Goal: Find specific page/section: Find specific page/section

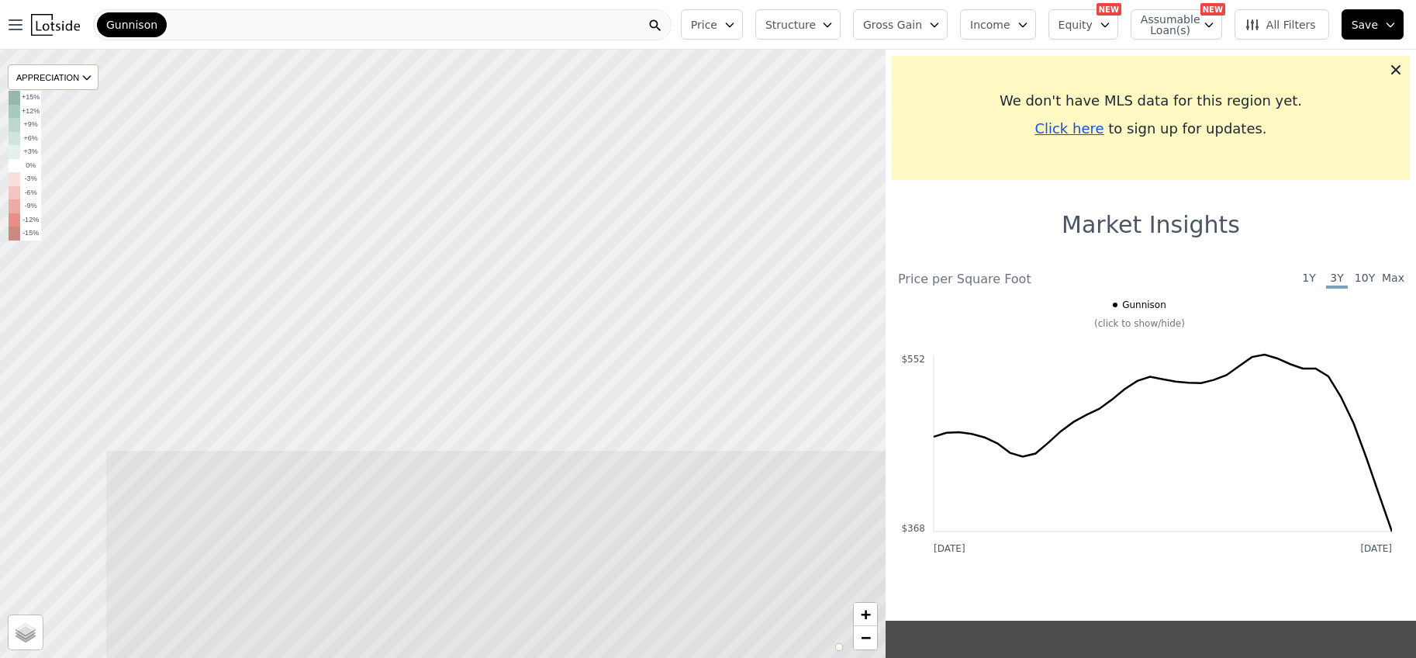
drag, startPoint x: 485, startPoint y: 237, endPoint x: 688, endPoint y: 686, distance: 493.2
click at [688, 657] on html "Open main menu Gunnison Price Structure Gross Gain Income Equity NEW Assumable …" at bounding box center [708, 329] width 1416 height 658
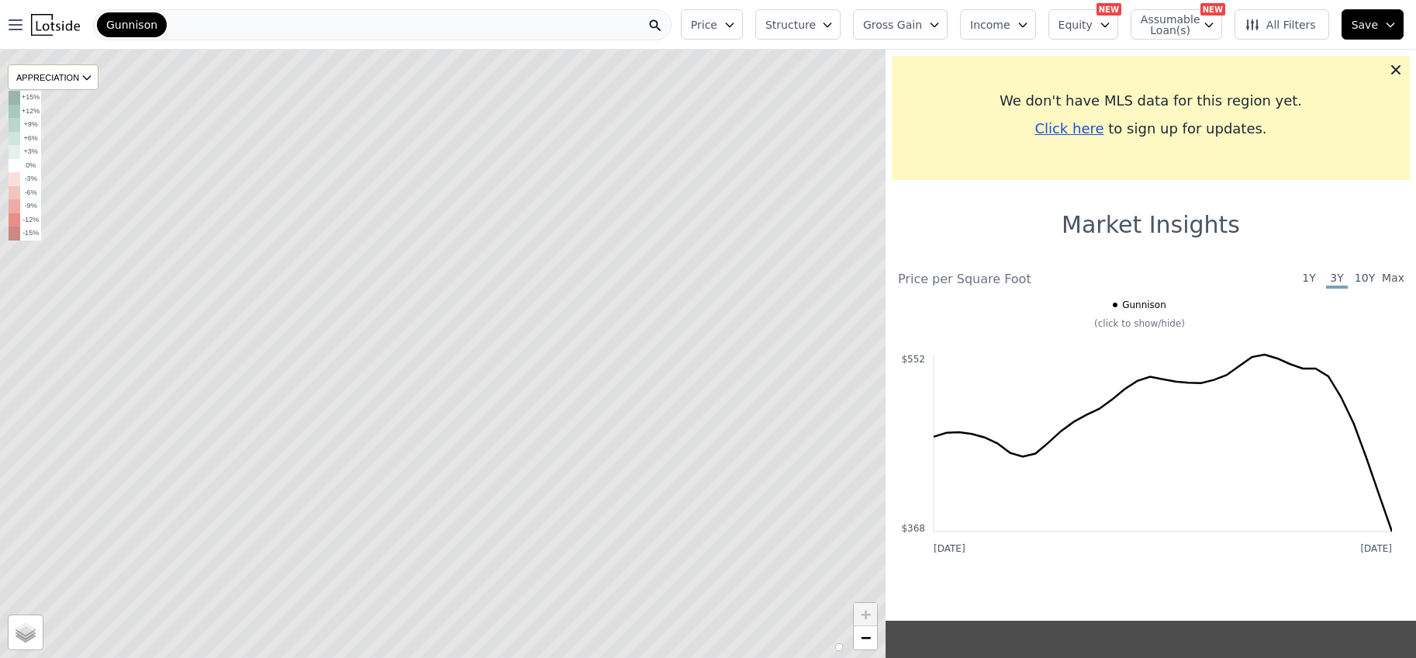
click at [1306, 26] on span "All Filters" at bounding box center [1280, 25] width 71 height 16
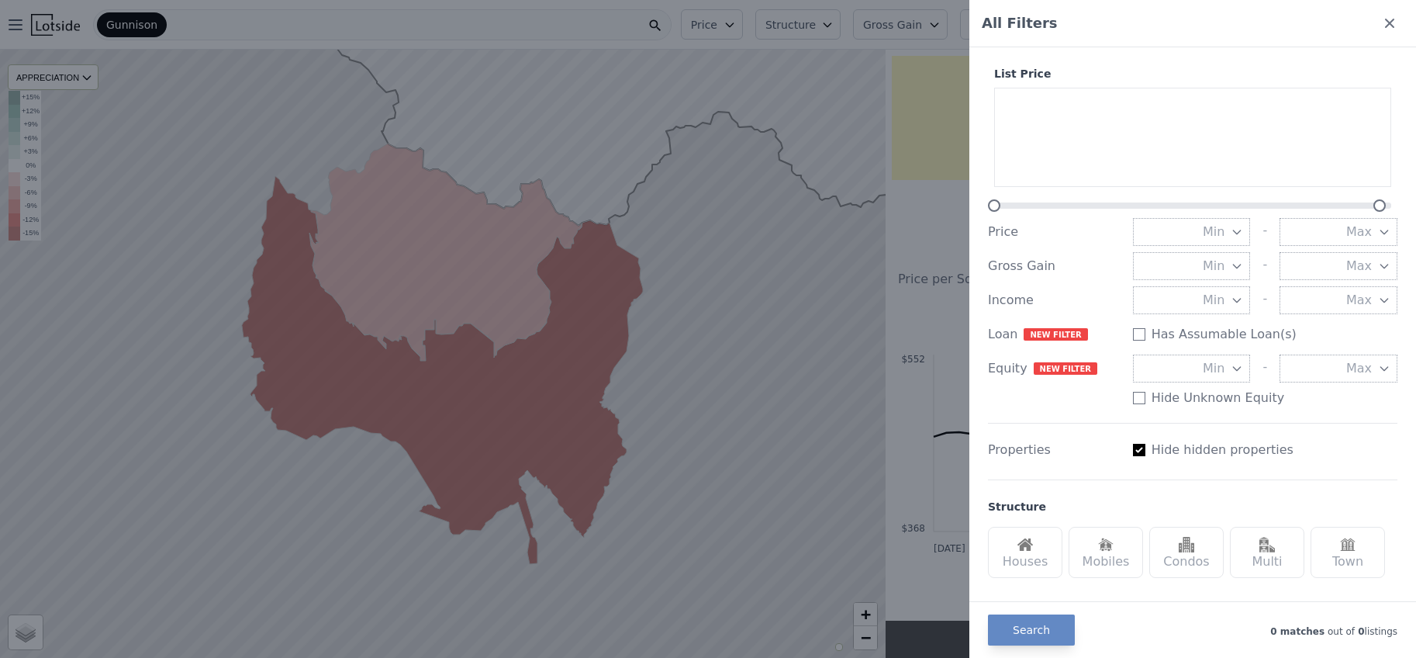
click at [1173, 447] on label "Hide hidden properties" at bounding box center [1223, 449] width 142 height 19
click at [1145, 340] on input "Has Assumable Loan(s)" at bounding box center [1139, 334] width 12 height 12
checkbox input "true"
click at [1016, 629] on button "Search" at bounding box center [1031, 628] width 87 height 31
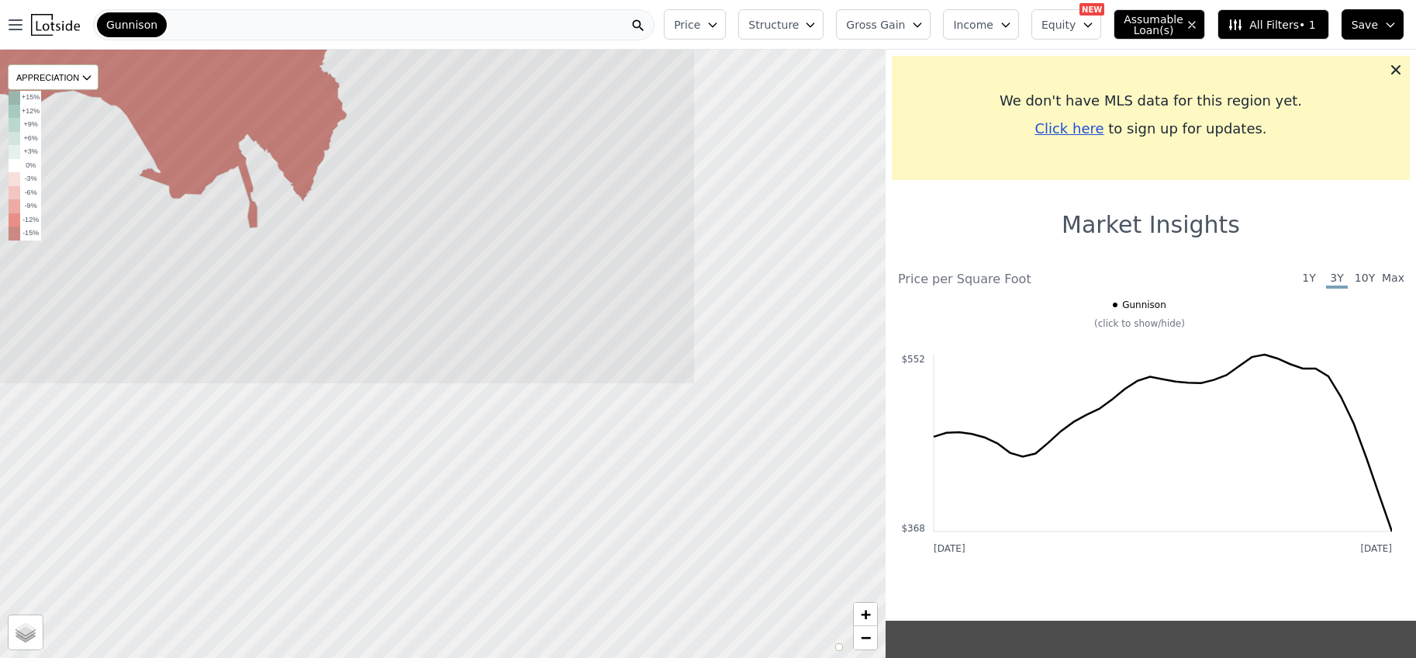
drag, startPoint x: 738, startPoint y: 478, endPoint x: 352, endPoint y: 145, distance: 509.7
click at [352, 145] on icon at bounding box center [163, 18] width 1066 height 733
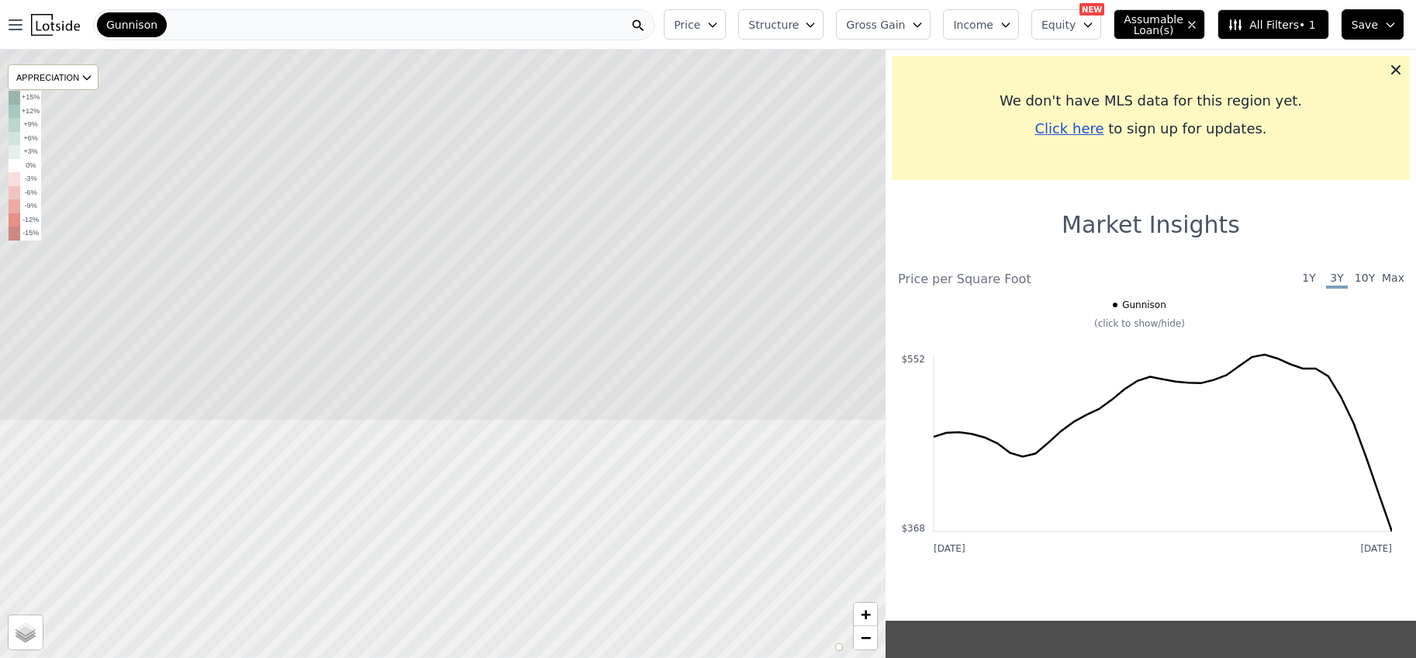
drag, startPoint x: 517, startPoint y: 592, endPoint x: 497, endPoint y: 299, distance: 293.1
click at [497, 299] on icon at bounding box center [423, 54] width 1066 height 733
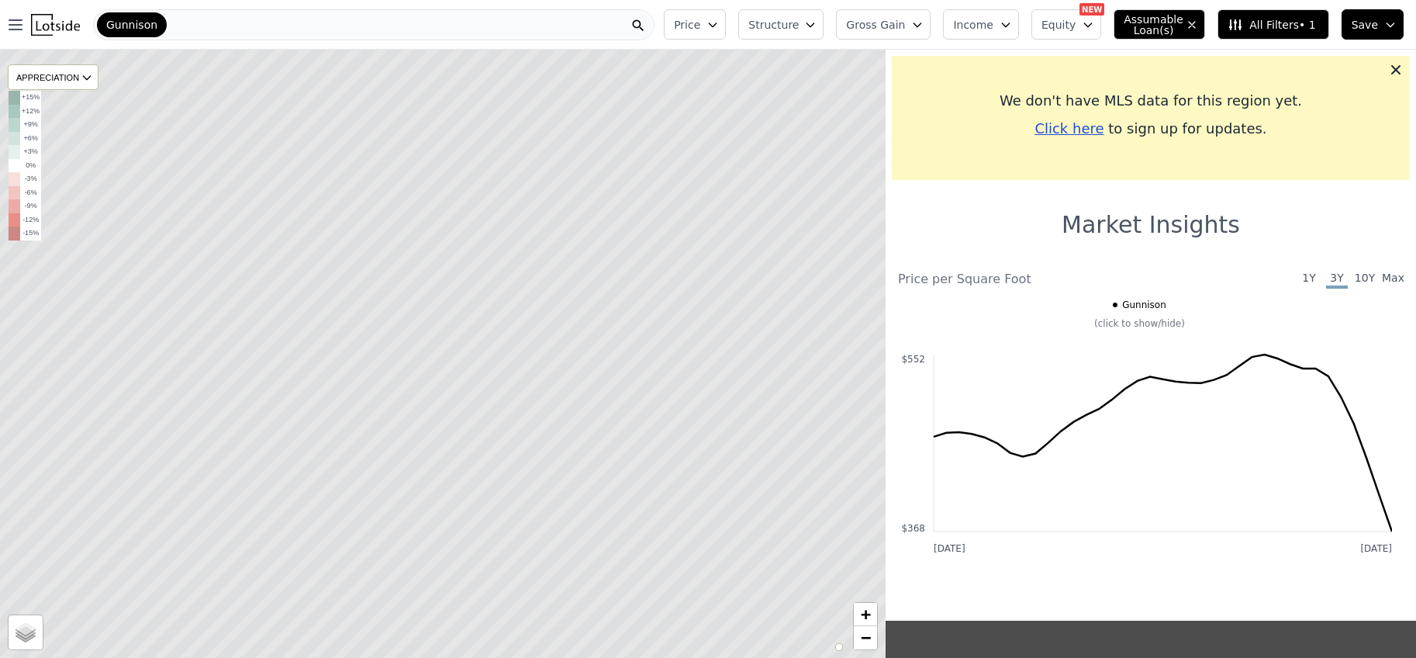
click at [719, 26] on icon "button" at bounding box center [713, 25] width 12 height 12
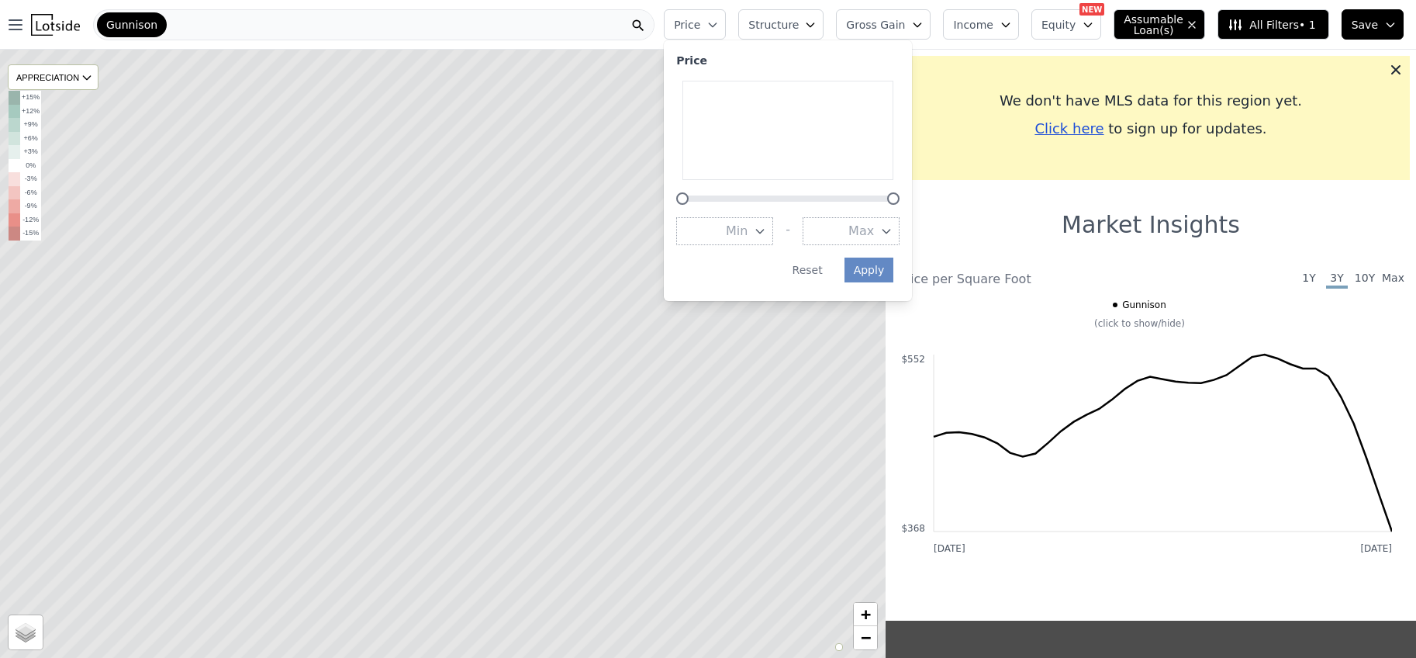
click at [719, 26] on icon "button" at bounding box center [713, 25] width 12 height 12
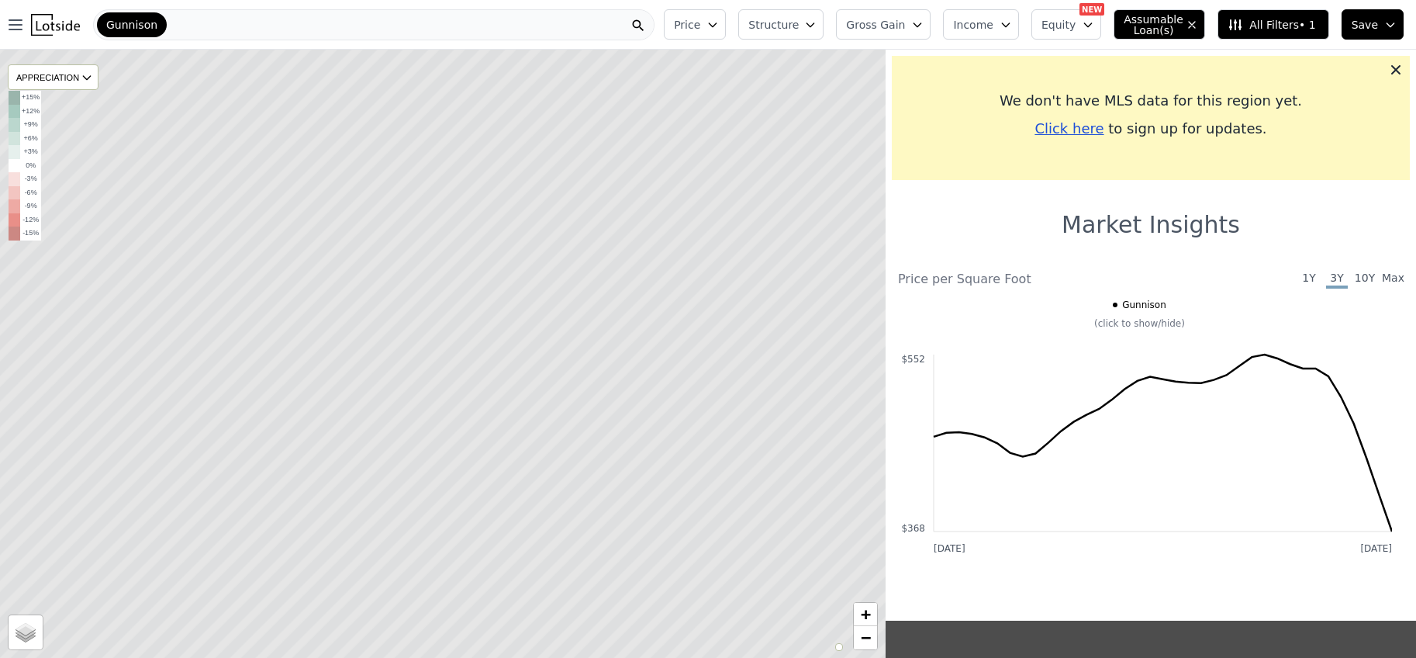
click at [1387, 61] on div "We don't have MLS data for this region yet. Click here to sign up for updates." at bounding box center [1151, 118] width 518 height 124
click at [1390, 67] on icon at bounding box center [1396, 70] width 16 height 16
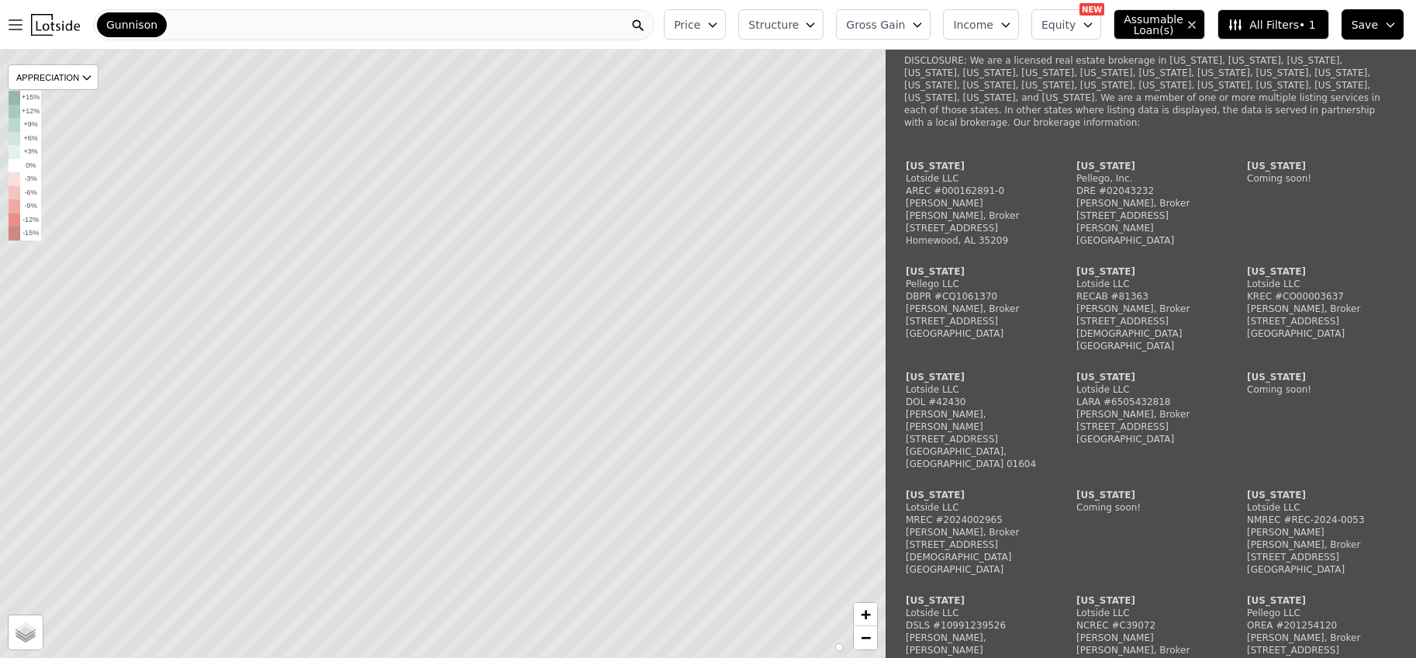
scroll to position [931, 0]
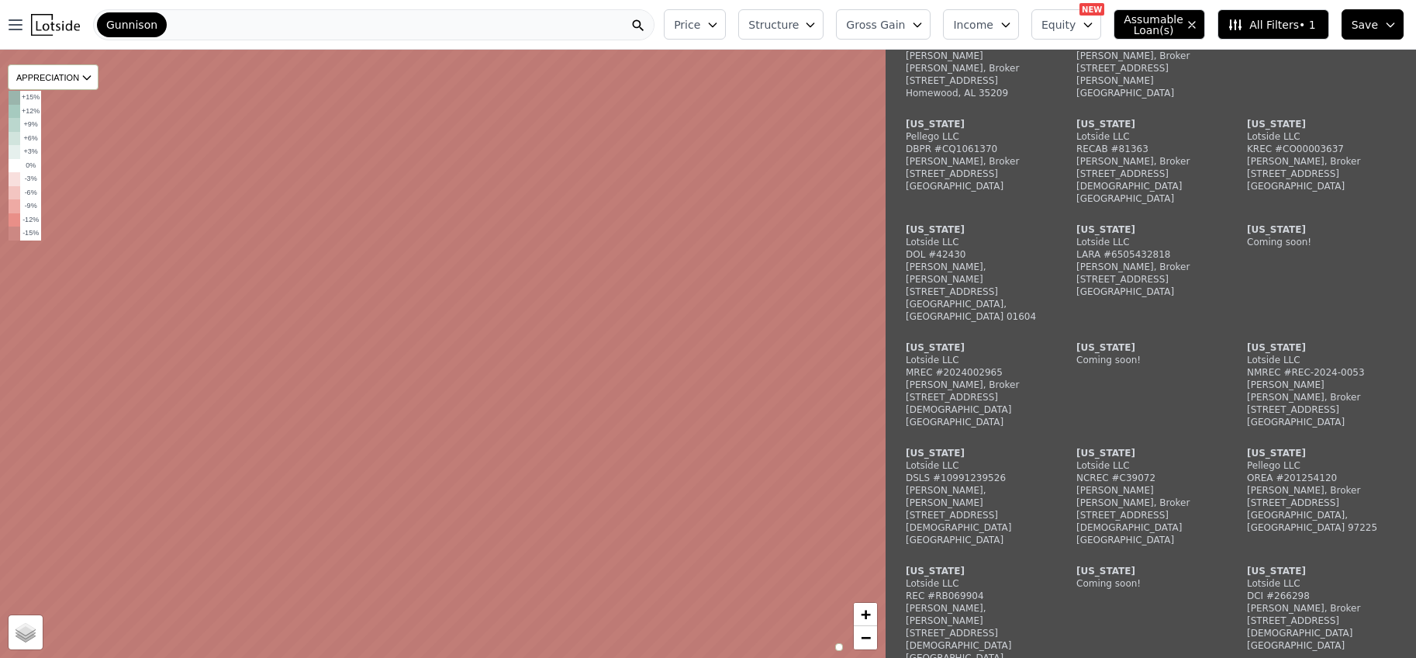
click at [418, 335] on icon at bounding box center [443, 353] width 1064 height 731
click at [423, 330] on icon at bounding box center [443, 353] width 1064 height 731
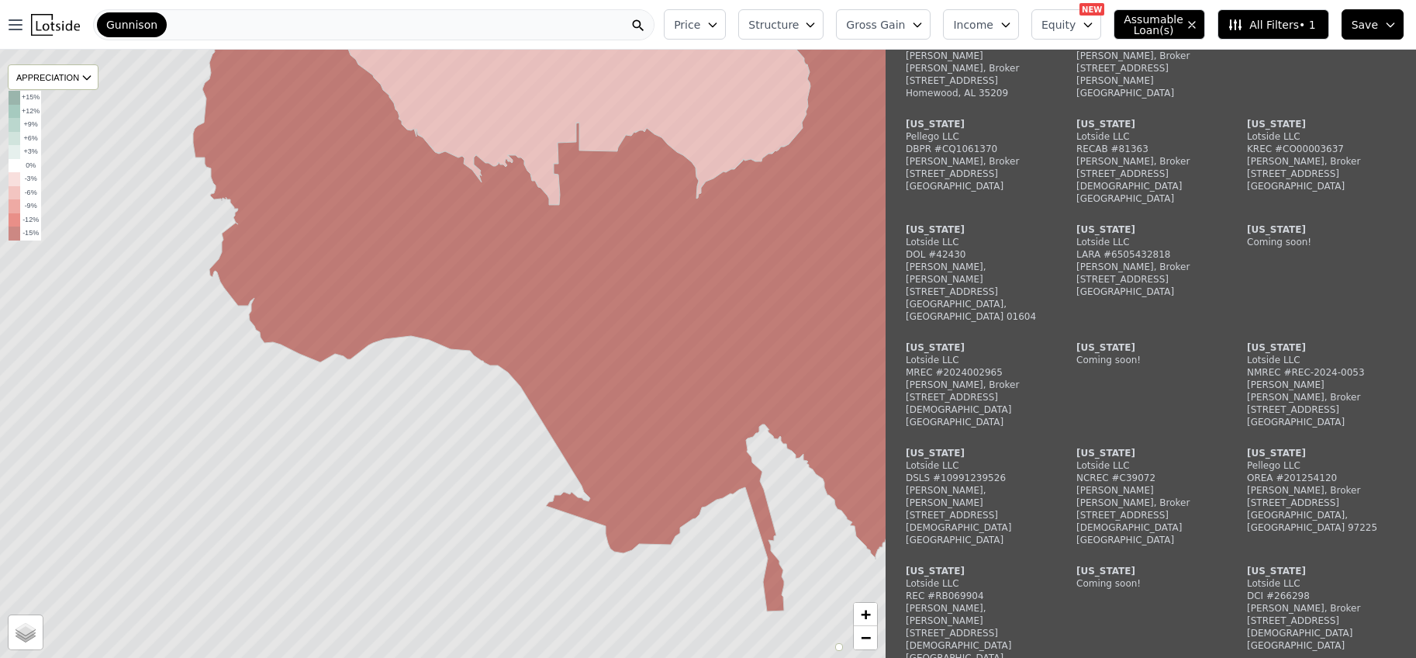
click at [197, 29] on div "Gunnison" at bounding box center [373, 24] width 561 height 31
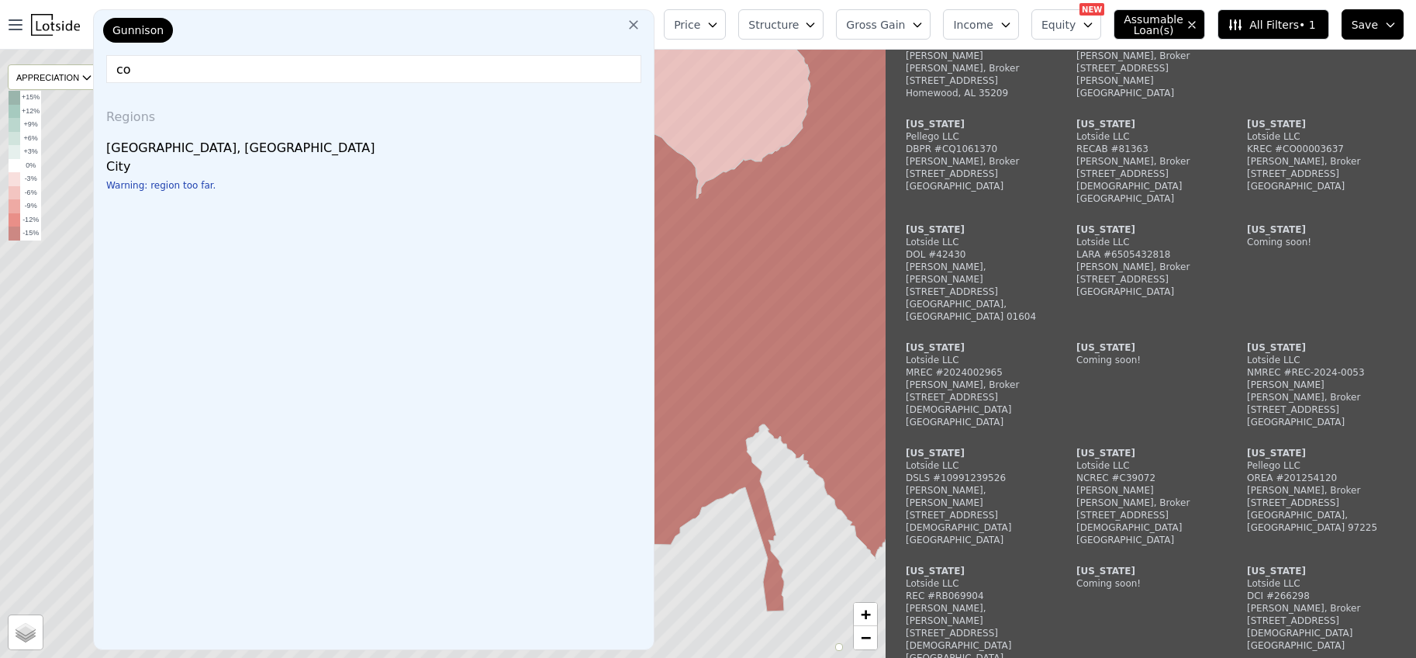
type input "c"
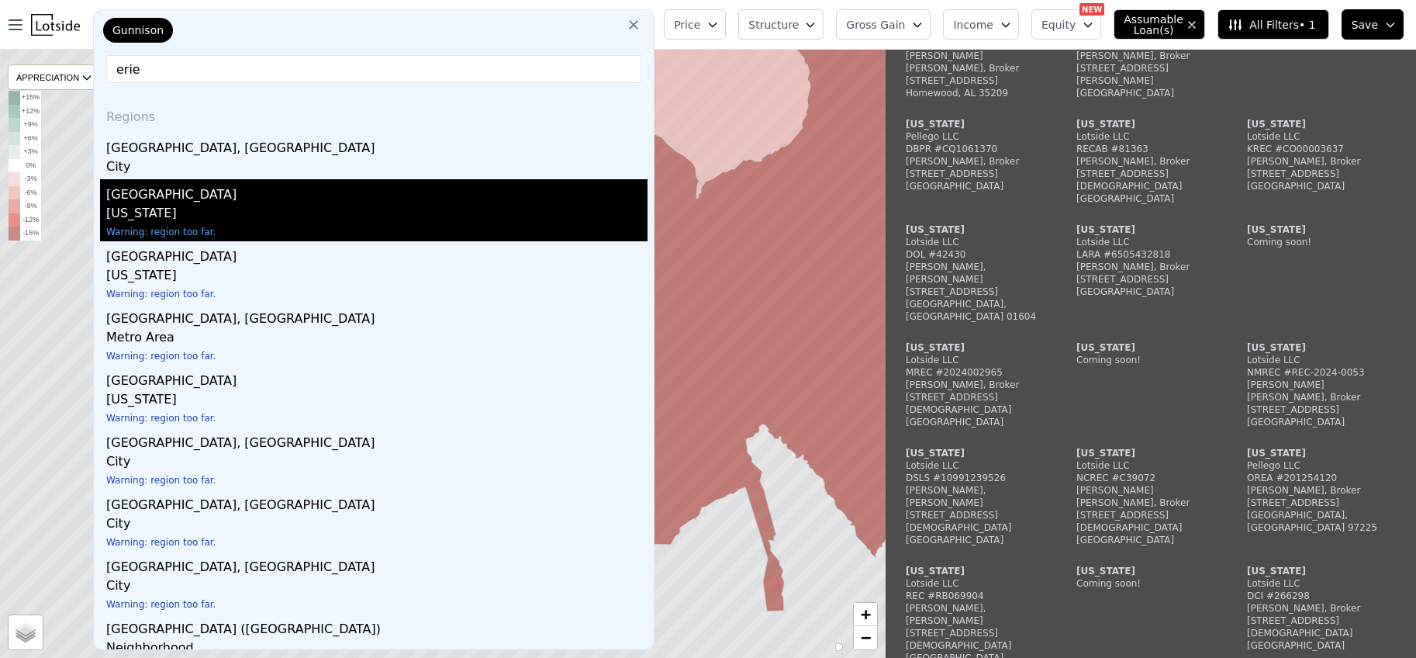
type input "erie"
click at [163, 212] on div "[US_STATE]" at bounding box center [376, 215] width 541 height 22
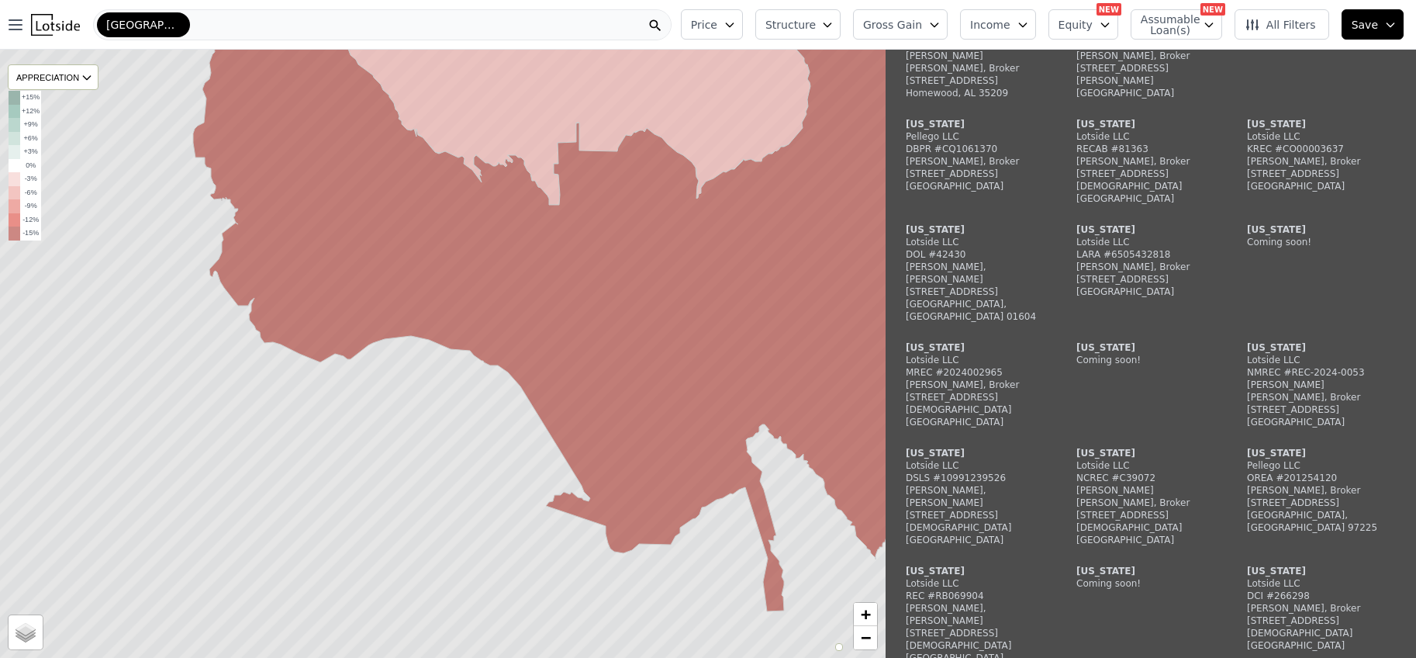
scroll to position [1416, 0]
